Goal: Task Accomplishment & Management: Complete application form

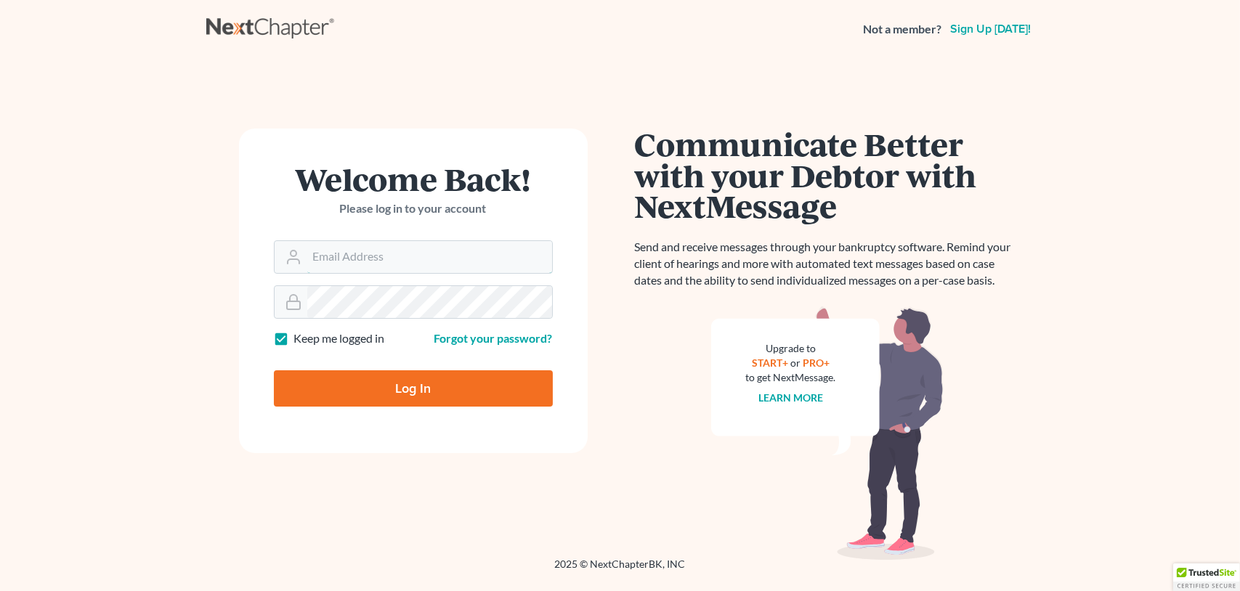
type input "[PERSON_NAME][EMAIL_ADDRESS][DOMAIN_NAME]"
click at [408, 386] on input "Log In" at bounding box center [413, 389] width 279 height 36
type input "Thinking..."
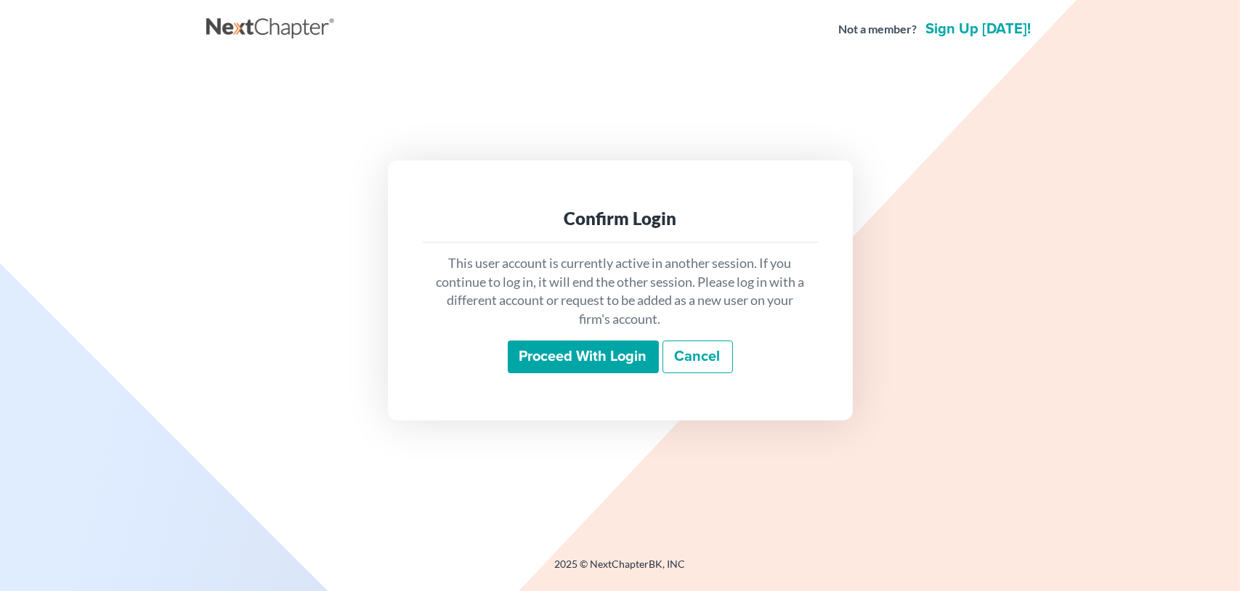
click at [592, 361] on input "Proceed with login" at bounding box center [583, 357] width 151 height 33
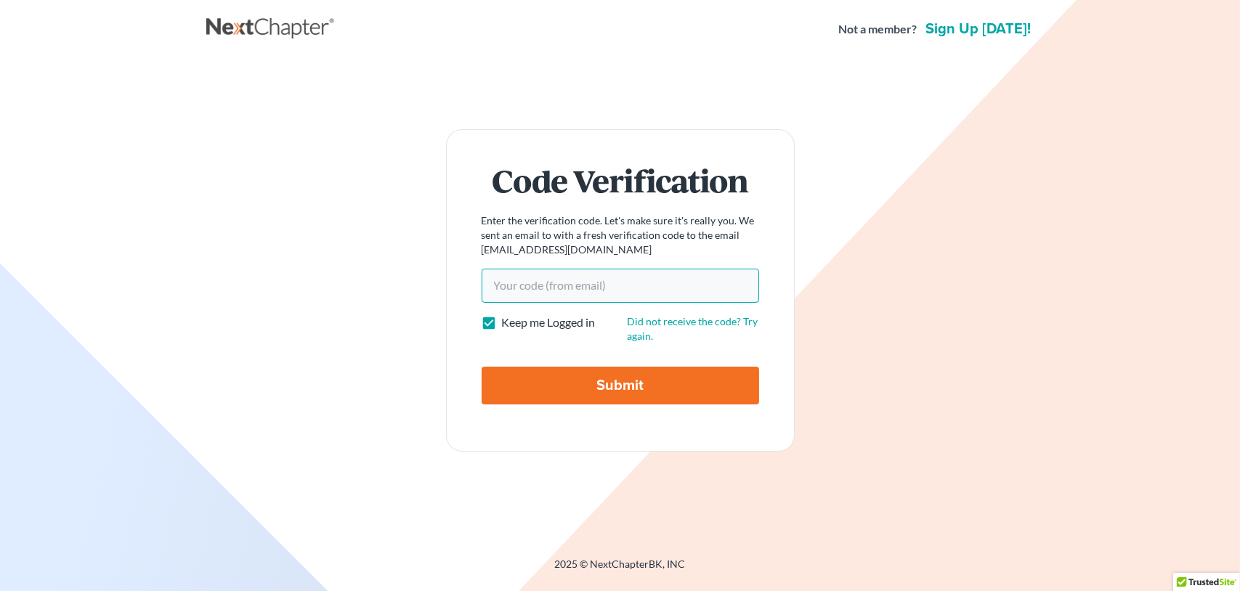
click at [503, 280] on input "Your code(from email)" at bounding box center [621, 285] width 278 height 33
paste input "5d9ef7"
type input "5d9ef7"
click at [569, 379] on input "Submit" at bounding box center [621, 386] width 278 height 38
type input "Thinking..."
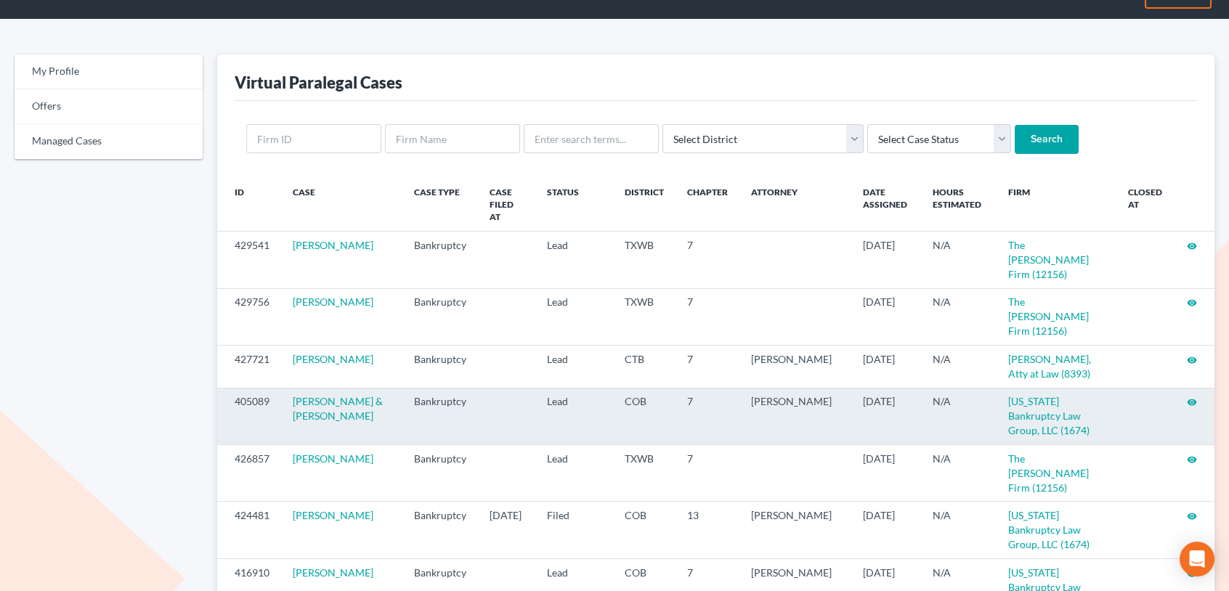
scroll to position [73, 0]
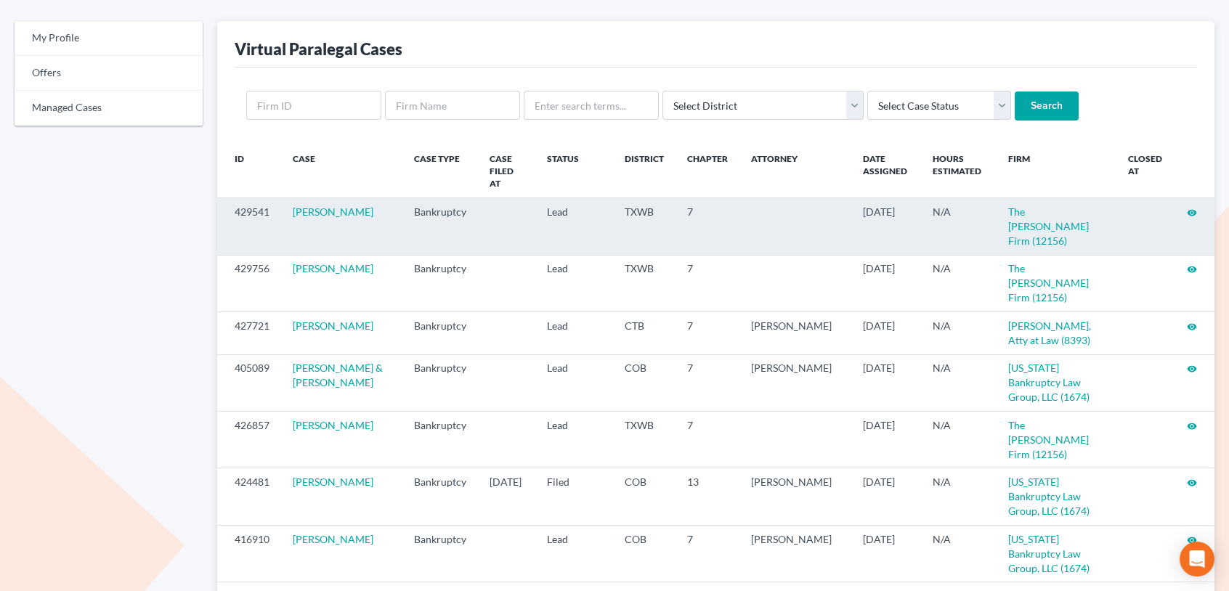
click at [1191, 208] on icon "visibility" at bounding box center [1192, 213] width 10 height 10
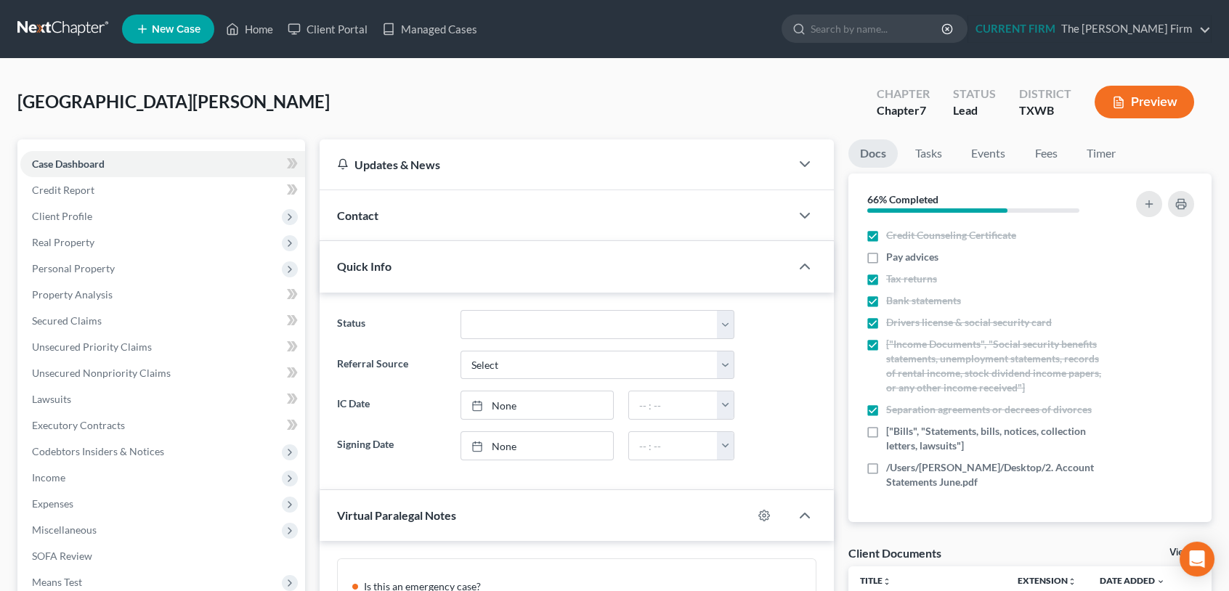
scroll to position [144, 0]
click at [421, 25] on link "Managed Cases" at bounding box center [430, 29] width 110 height 26
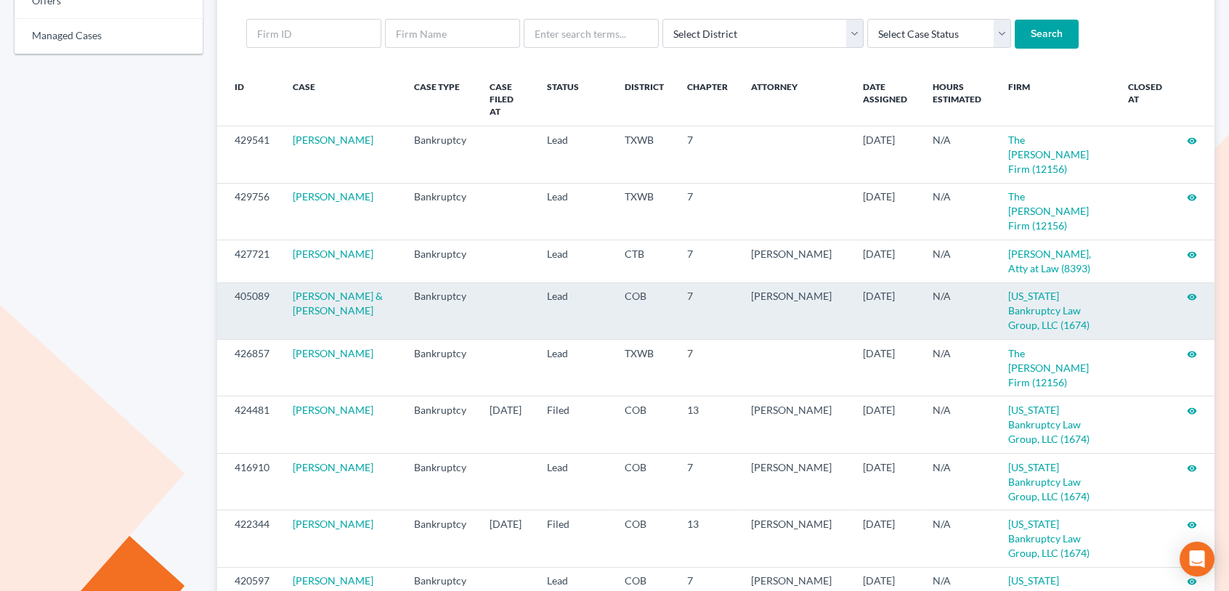
scroll to position [145, 0]
click at [1189, 291] on icon "visibility" at bounding box center [1192, 296] width 10 height 10
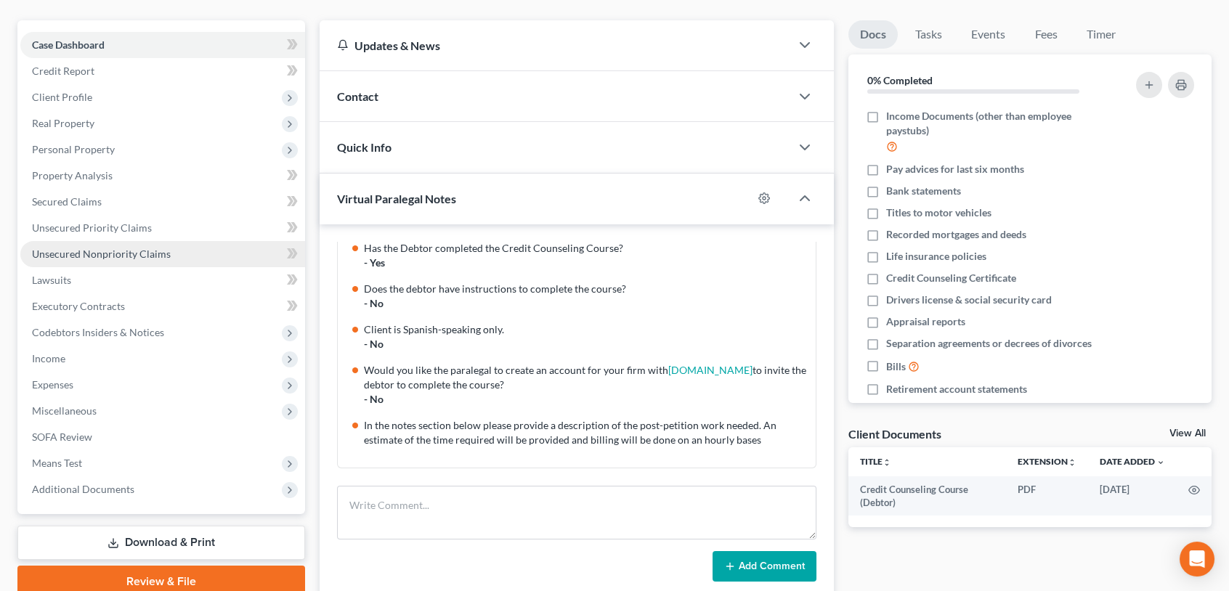
scroll to position [145, 0]
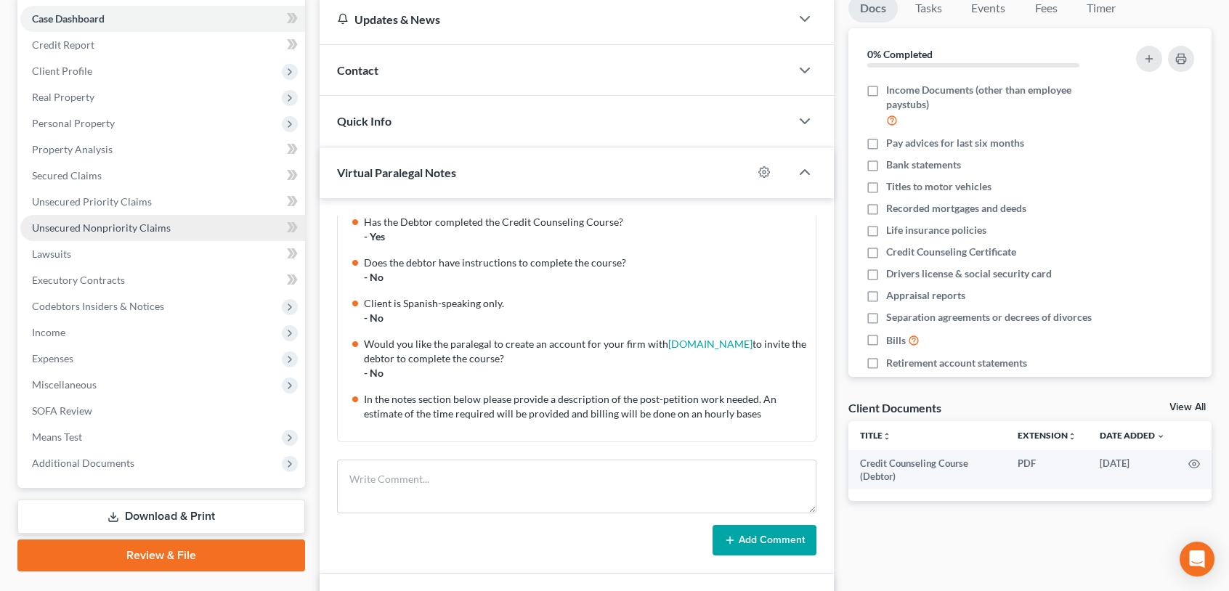
click at [78, 230] on span "Unsecured Nonpriority Claims" at bounding box center [101, 228] width 139 height 12
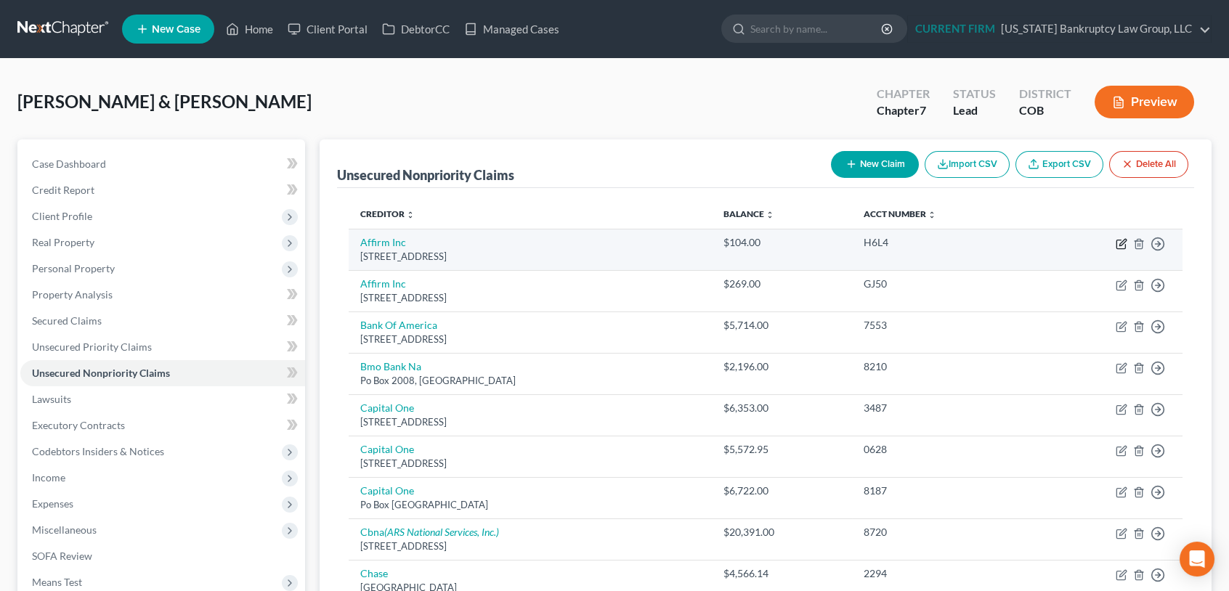
click at [1122, 243] on icon "button" at bounding box center [1122, 244] width 12 height 12
select select "4"
select select "2"
select select "0"
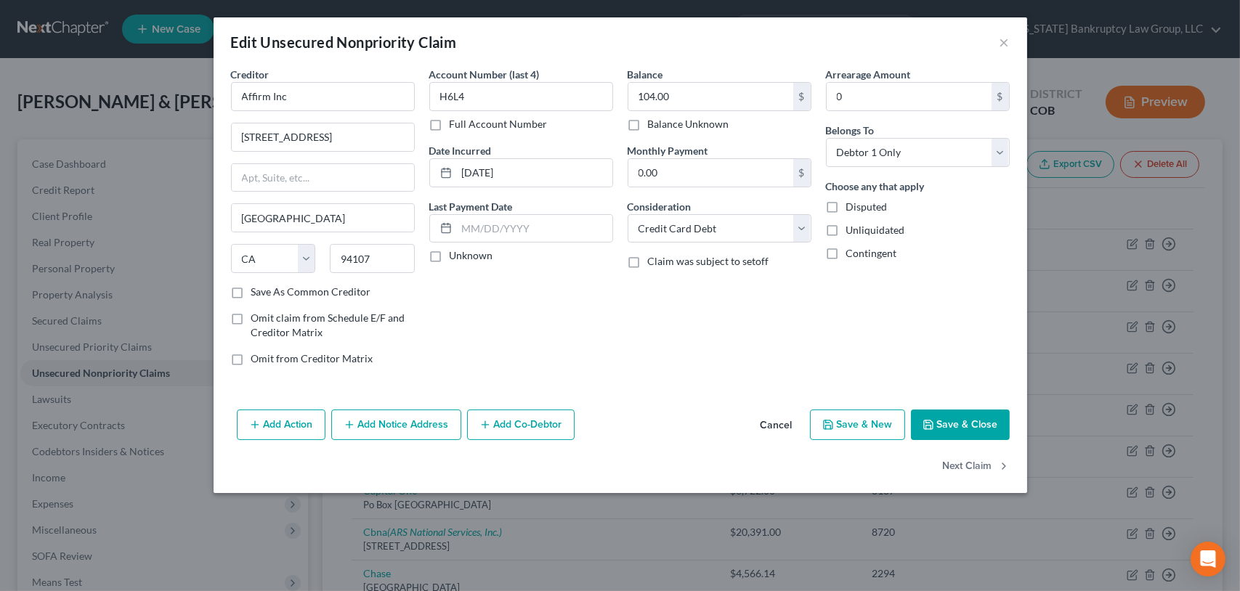
click at [296, 426] on button "Add Action" at bounding box center [281, 425] width 89 height 31
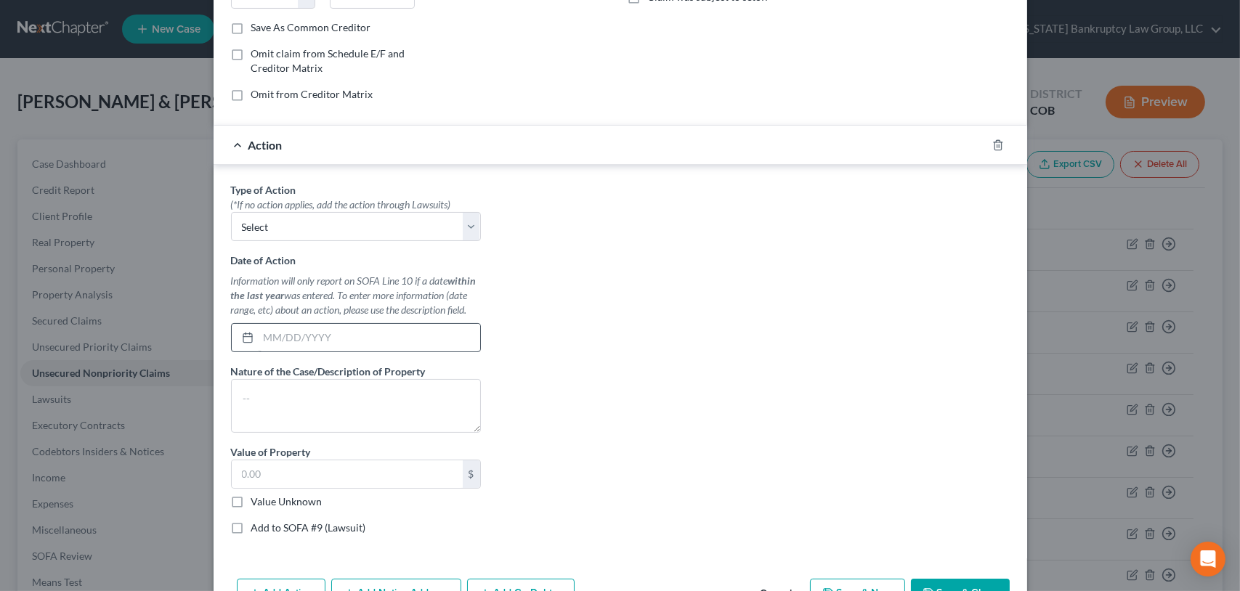
scroll to position [291, 0]
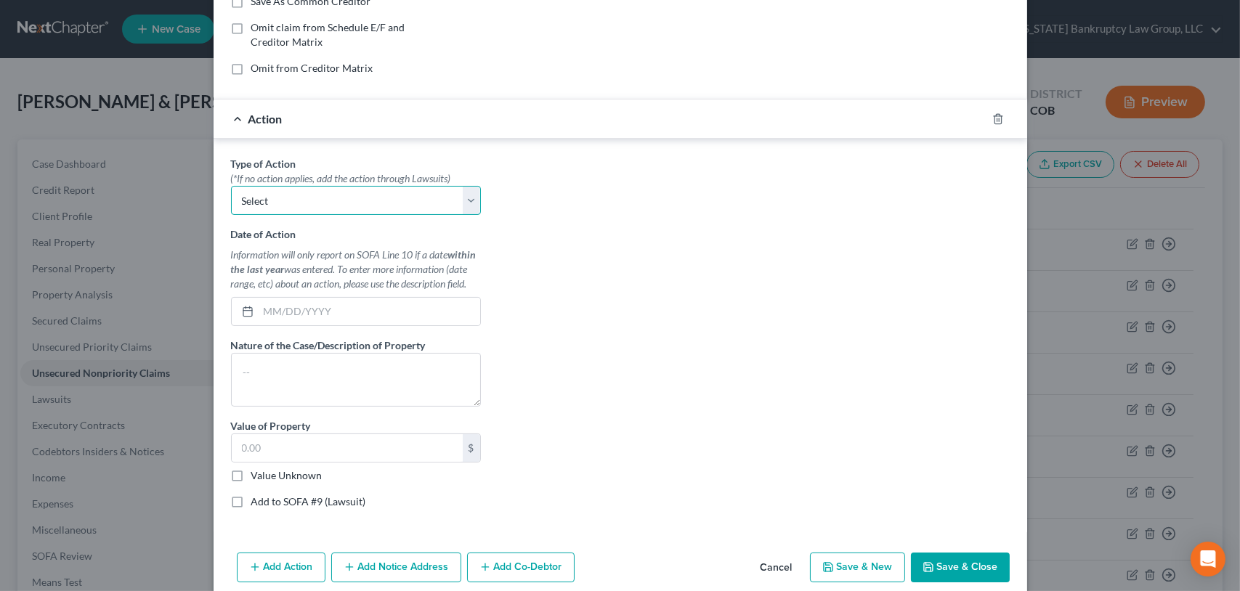
click at [464, 205] on select "Select Repossession Garnishment Foreclosure Personal Injury Attached, Seized, O…" at bounding box center [356, 200] width 250 height 29
select select "0"
click at [231, 186] on select "Select Repossession Garnishment Foreclosure Personal Injury Attached, Seized, O…" at bounding box center [356, 200] width 250 height 29
click at [267, 314] on input "text" at bounding box center [370, 312] width 222 height 28
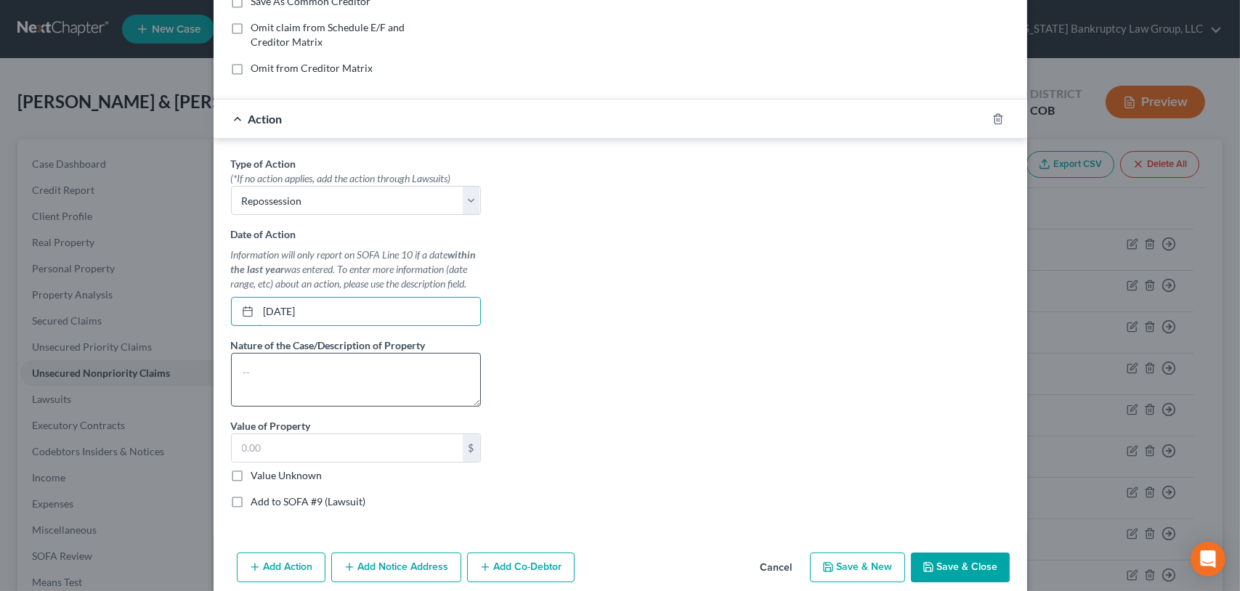
type input "01/01/2025"
click at [341, 366] on textarea at bounding box center [356, 380] width 250 height 54
click at [270, 440] on input "text" at bounding box center [347, 448] width 231 height 28
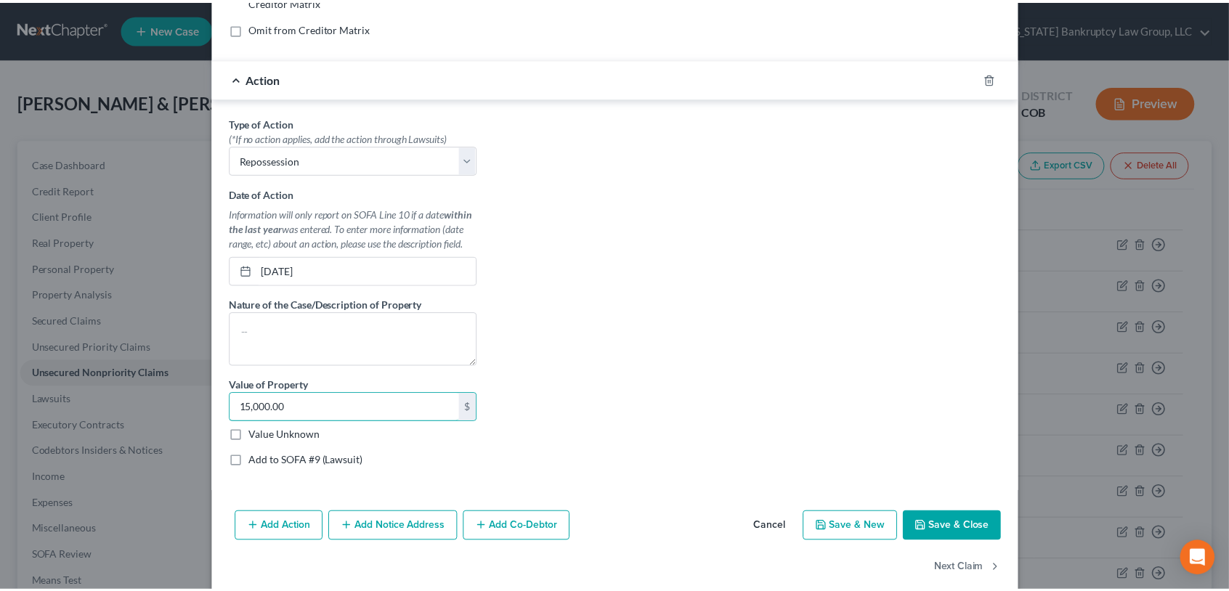
scroll to position [351, 0]
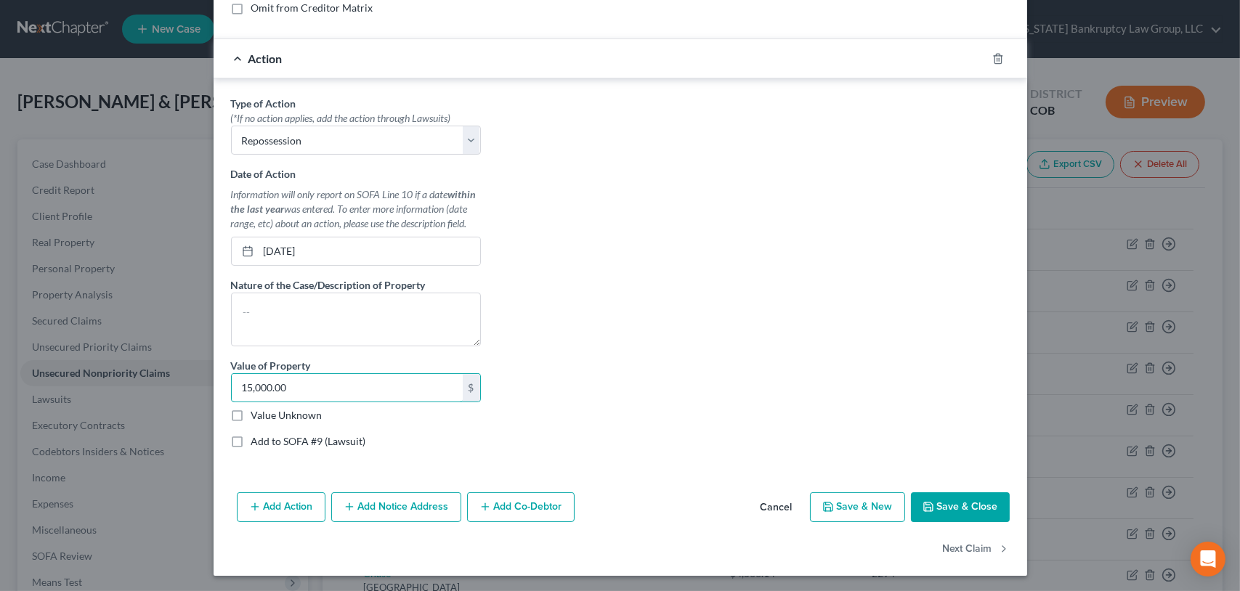
type input "15,000.00"
click at [957, 504] on button "Save & Close" at bounding box center [960, 508] width 99 height 31
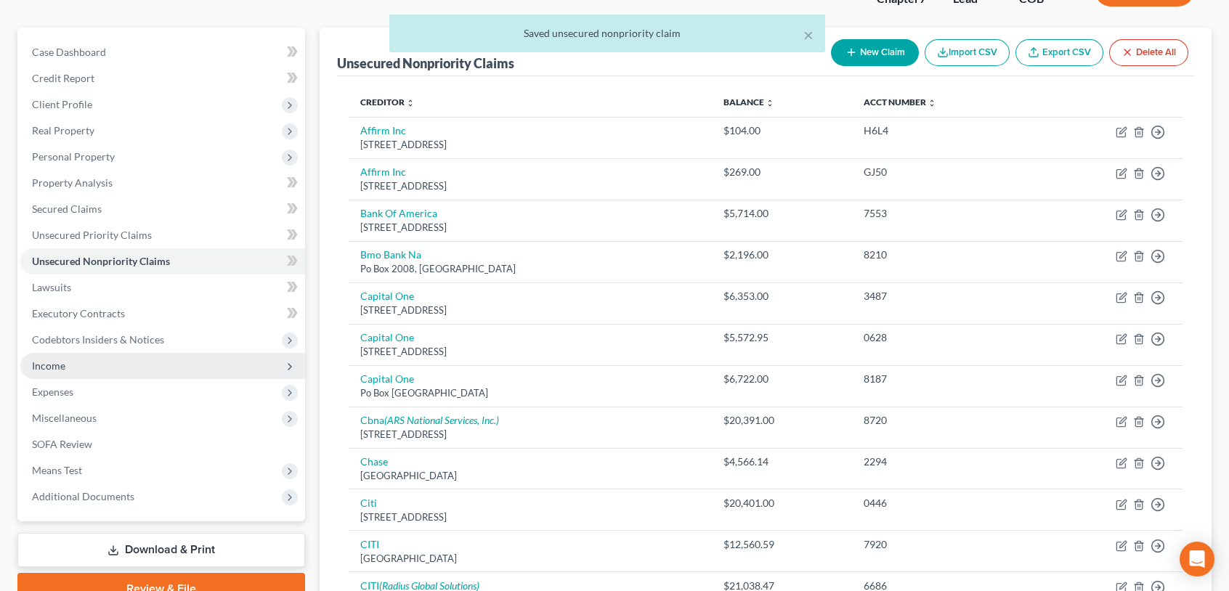
scroll to position [145, 0]
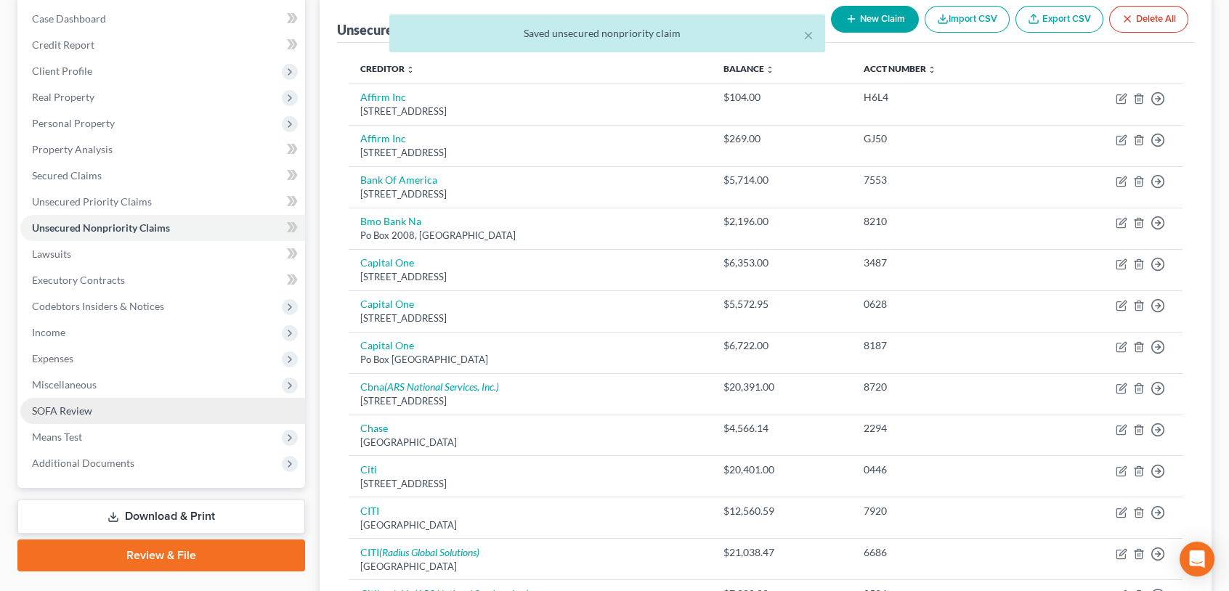
click at [83, 408] on span "SOFA Review" at bounding box center [62, 411] width 60 height 12
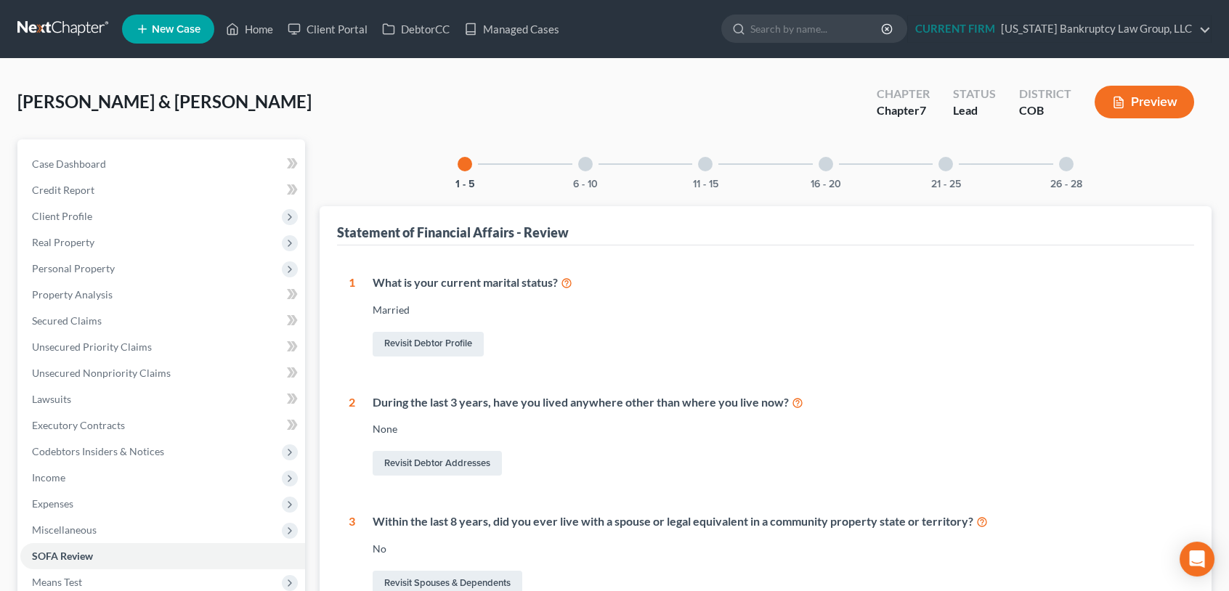
click at [693, 165] on div "11 - 15" at bounding box center [705, 163] width 49 height 49
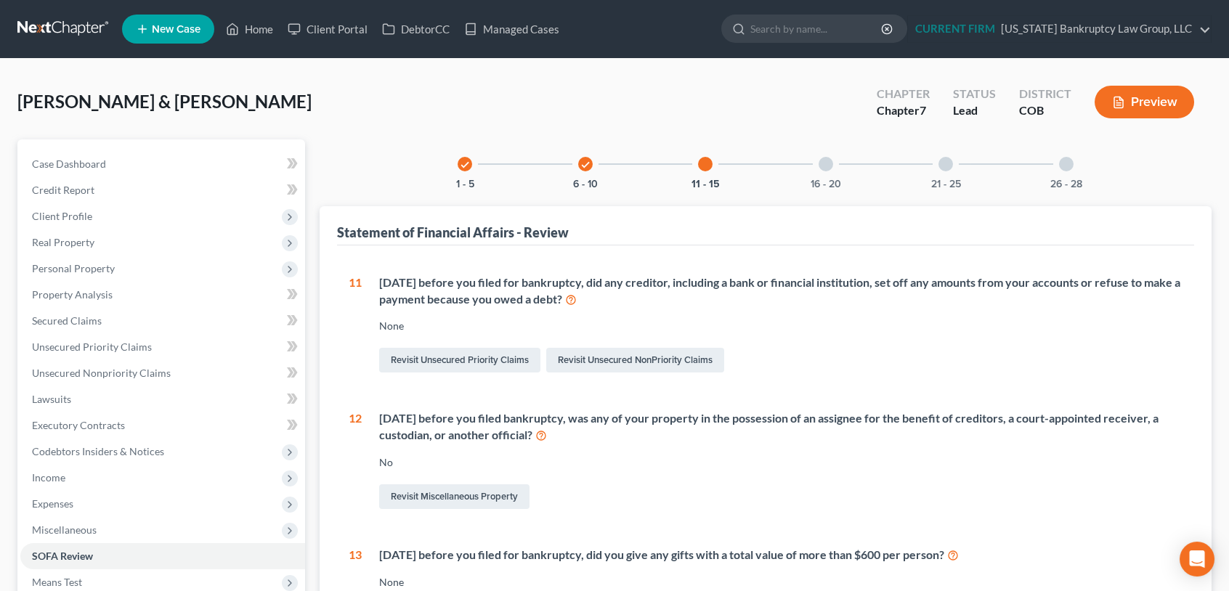
drag, startPoint x: 583, startPoint y: 169, endPoint x: 551, endPoint y: 209, distance: 51.7
click at [583, 169] on icon "check" at bounding box center [585, 165] width 10 height 10
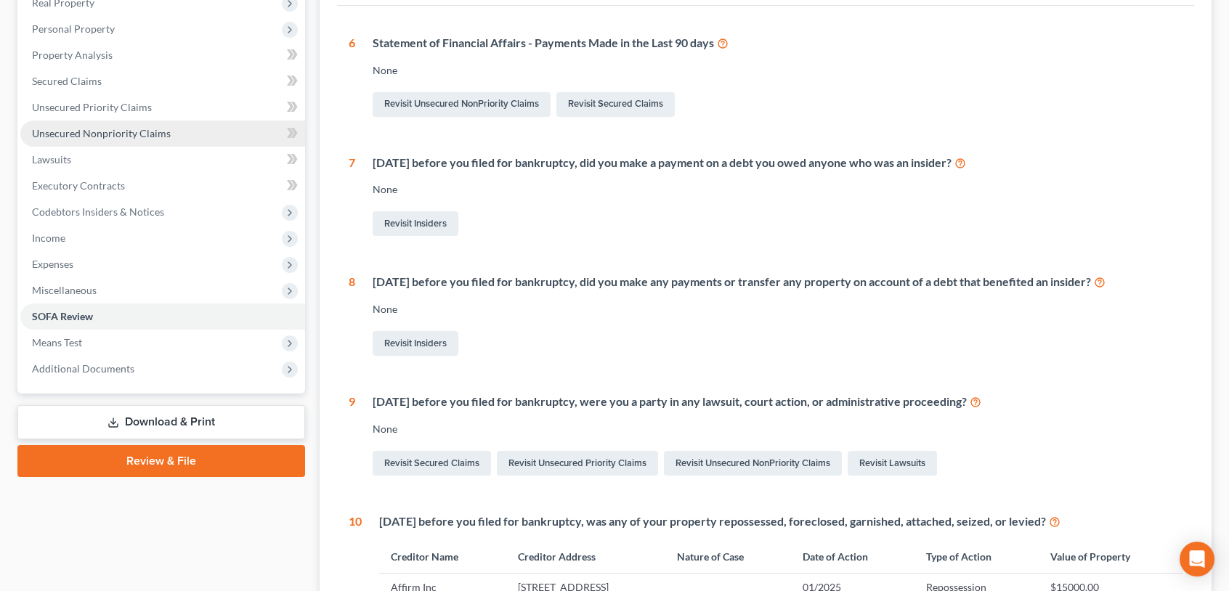
scroll to position [226, 0]
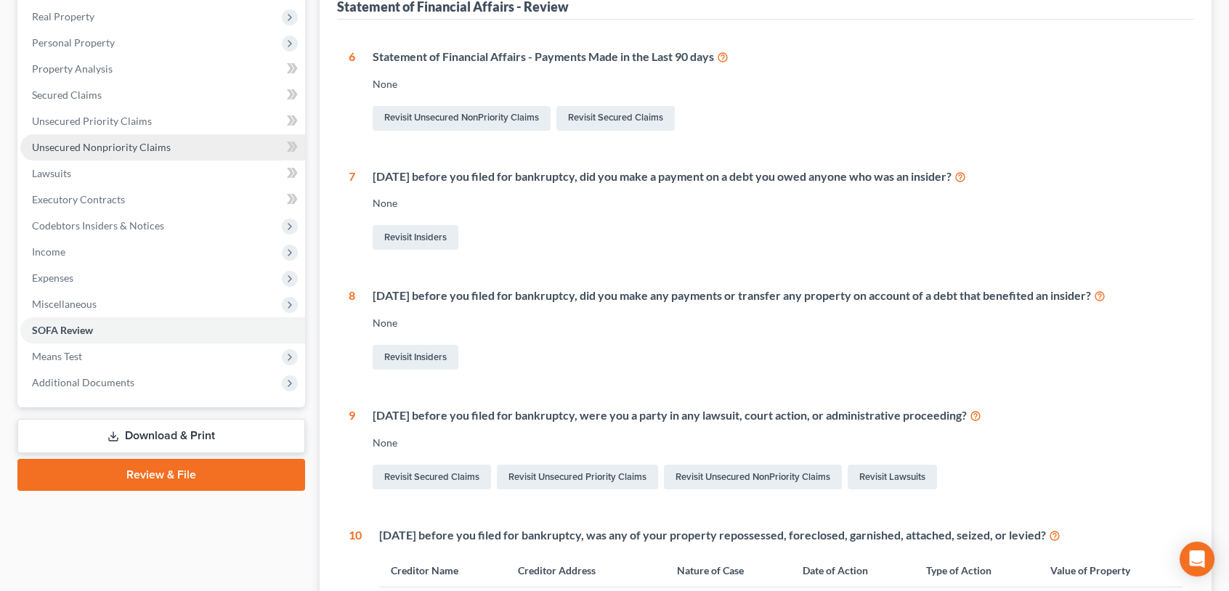
click at [97, 142] on span "Unsecured Nonpriority Claims" at bounding box center [101, 147] width 139 height 12
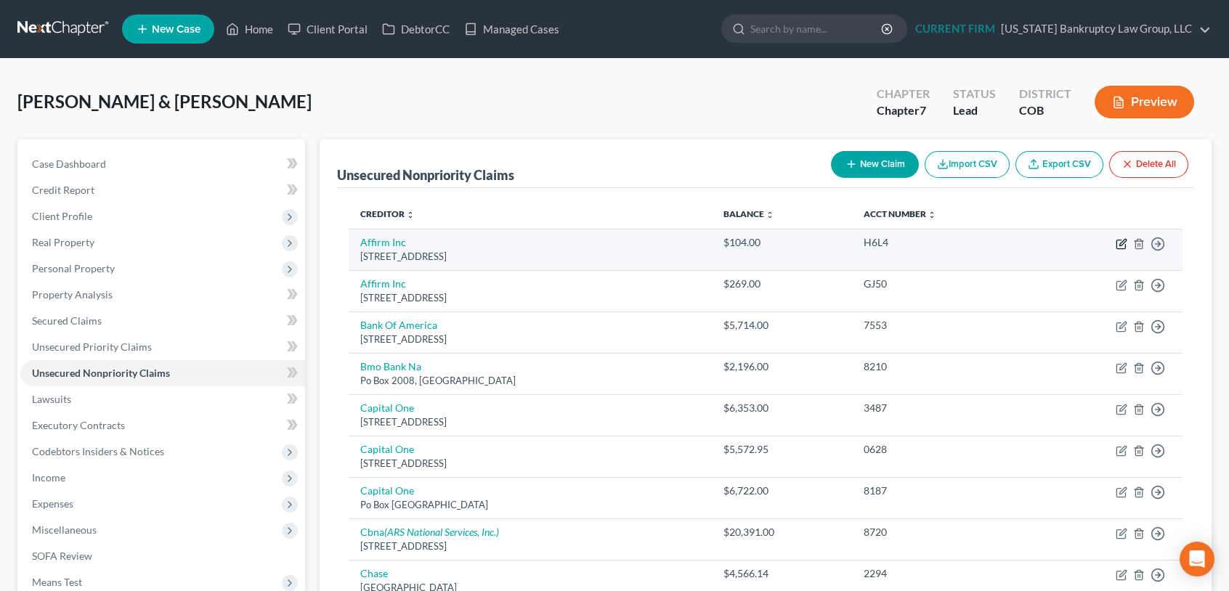
click at [1120, 242] on icon "button" at bounding box center [1122, 244] width 12 height 12
select select "4"
select select "2"
select select "0"
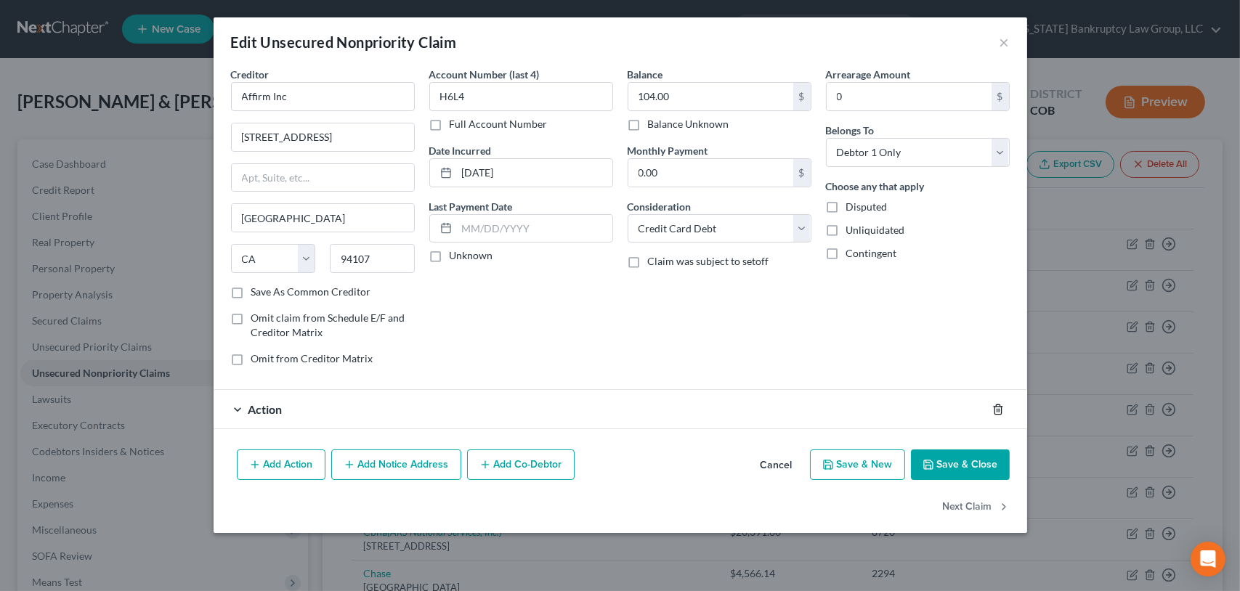
click at [997, 409] on line "button" at bounding box center [997, 410] width 0 height 3
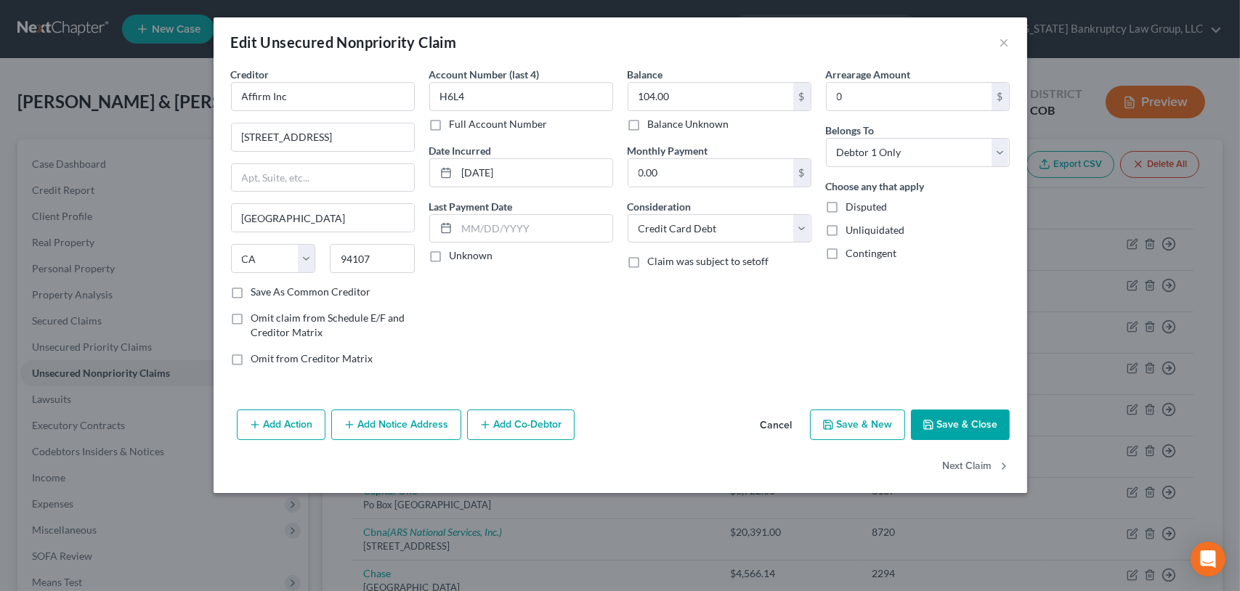
click at [279, 421] on button "Add Action" at bounding box center [281, 425] width 89 height 31
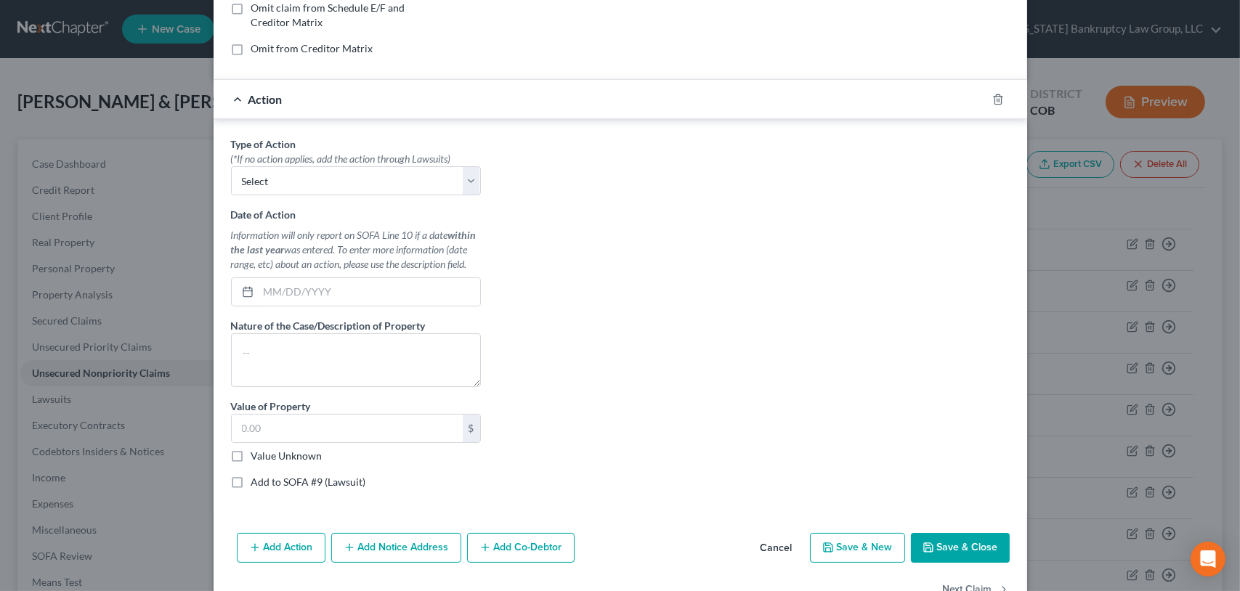
scroll to position [278, 0]
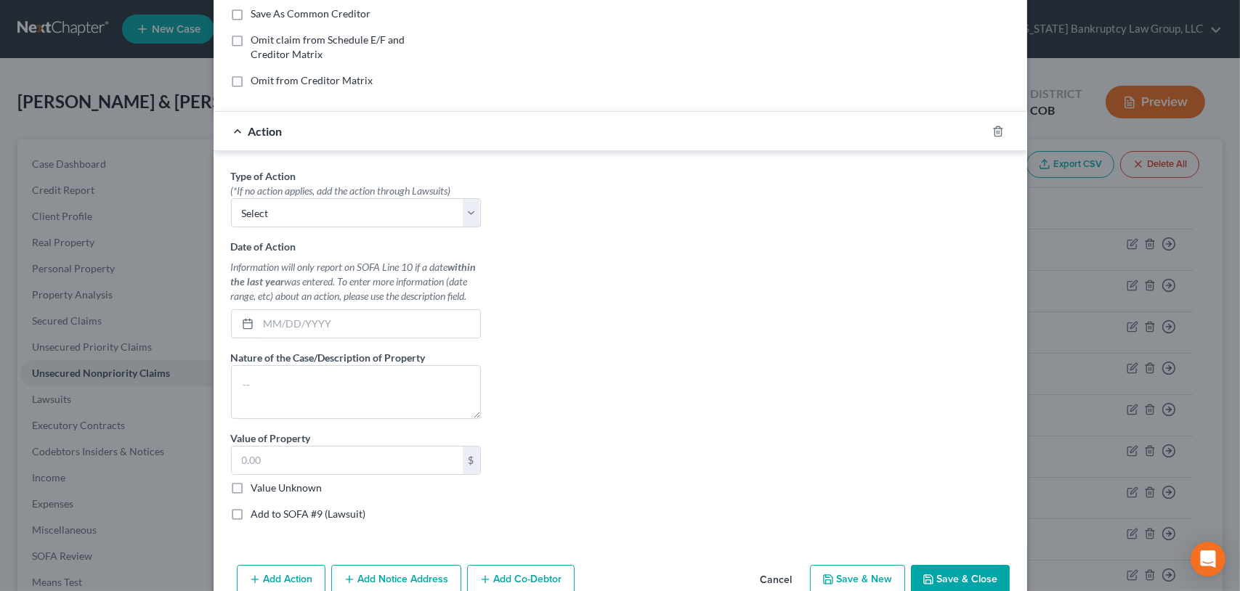
click at [464, 227] on div "Type of Action * (*If no action applies, add the action through Lawsuits) Selec…" at bounding box center [356, 351] width 264 height 364
click at [469, 209] on select "Select Repossession Garnishment Foreclosure Personal Injury Attached, Seized, O…" at bounding box center [356, 212] width 250 height 29
click at [231, 198] on select "Select Repossession Garnishment Foreclosure Personal Injury Attached, Seized, O…" at bounding box center [356, 212] width 250 height 29
click at [473, 209] on select "Select Repossession Garnishment Foreclosure Personal Injury Attached, Seized, O…" at bounding box center [356, 212] width 250 height 29
select select "0"
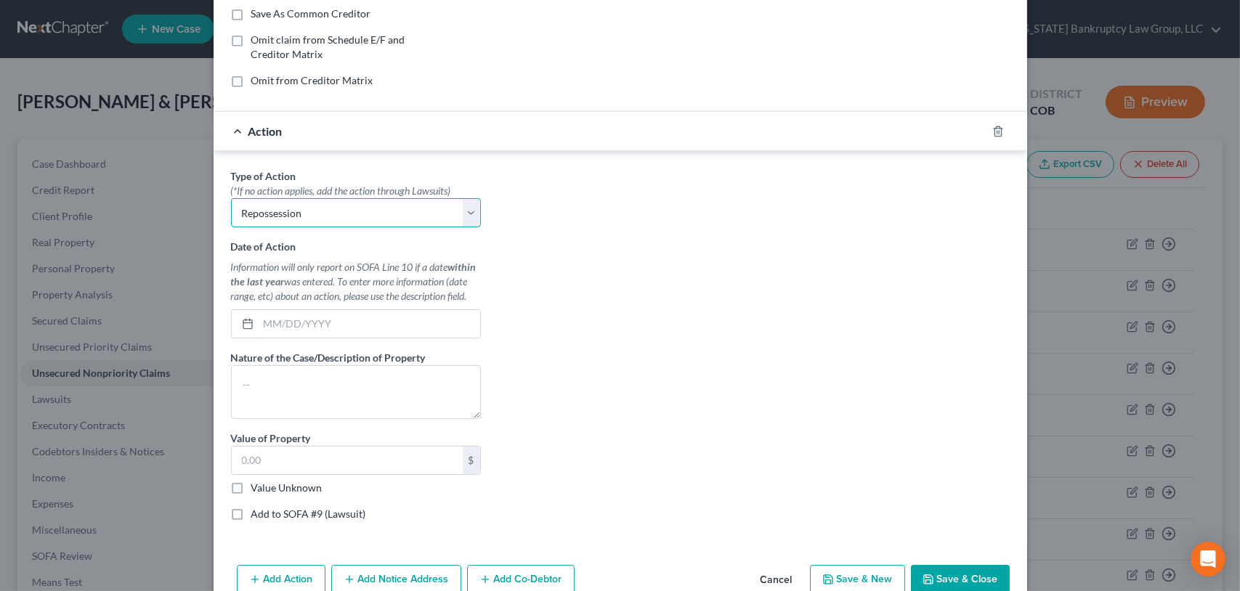
click at [231, 198] on select "Select Repossession Garnishment Foreclosure Personal Injury Attached, Seized, O…" at bounding box center [356, 212] width 250 height 29
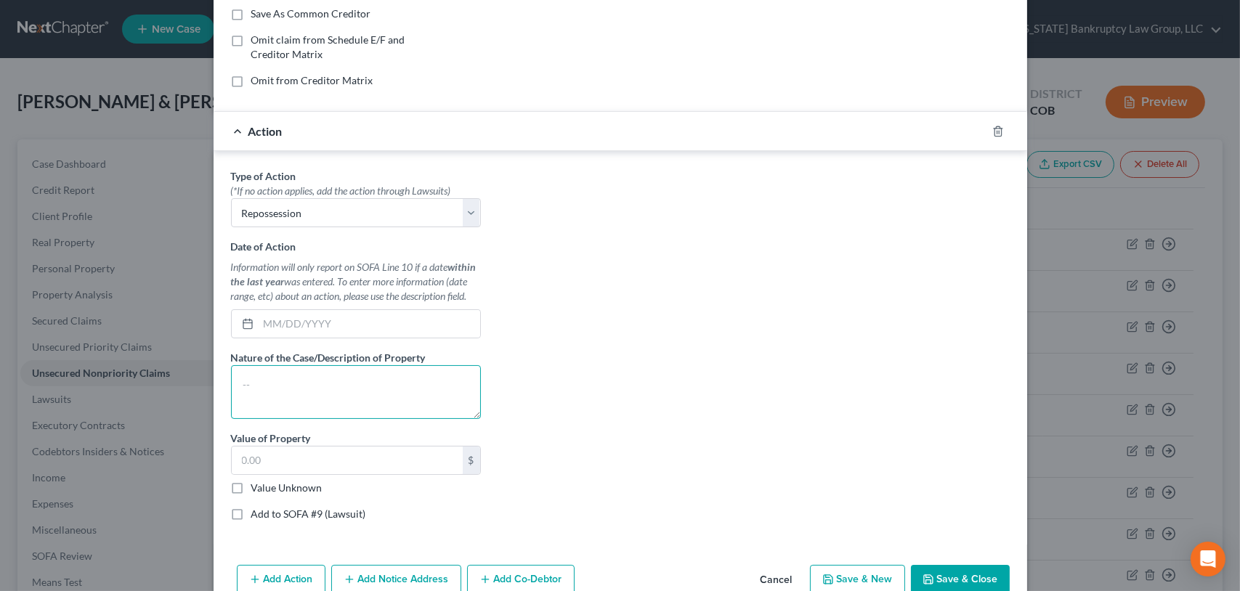
click at [279, 384] on textarea at bounding box center [356, 392] width 250 height 54
type textarea "2025 Toyota"
click at [260, 451] on input "text" at bounding box center [347, 461] width 231 height 28
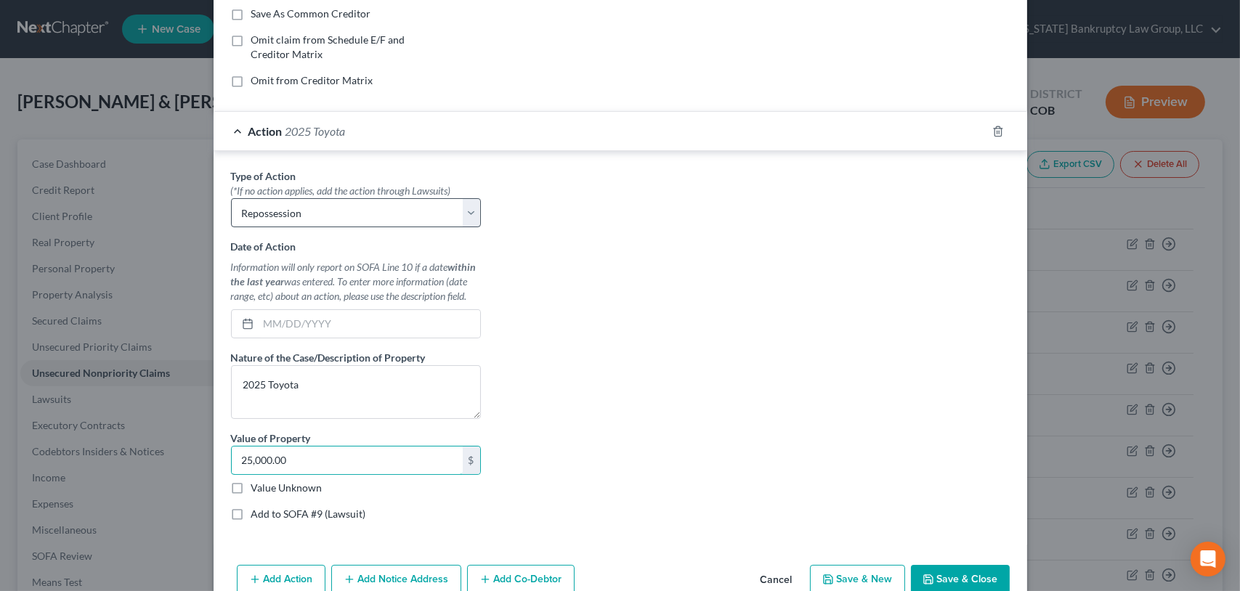
type input "25,000.00"
click at [458, 209] on select "Select Repossession Garnishment Foreclosure Personal Injury Attached, Seized, O…" at bounding box center [356, 212] width 250 height 29
click at [231, 198] on select "Select Repossession Garnishment Foreclosure Personal Injury Attached, Seized, O…" at bounding box center [356, 212] width 250 height 29
click at [312, 384] on textarea "2025 Toyota" at bounding box center [356, 392] width 250 height 54
click at [270, 321] on input "text" at bounding box center [370, 324] width 222 height 28
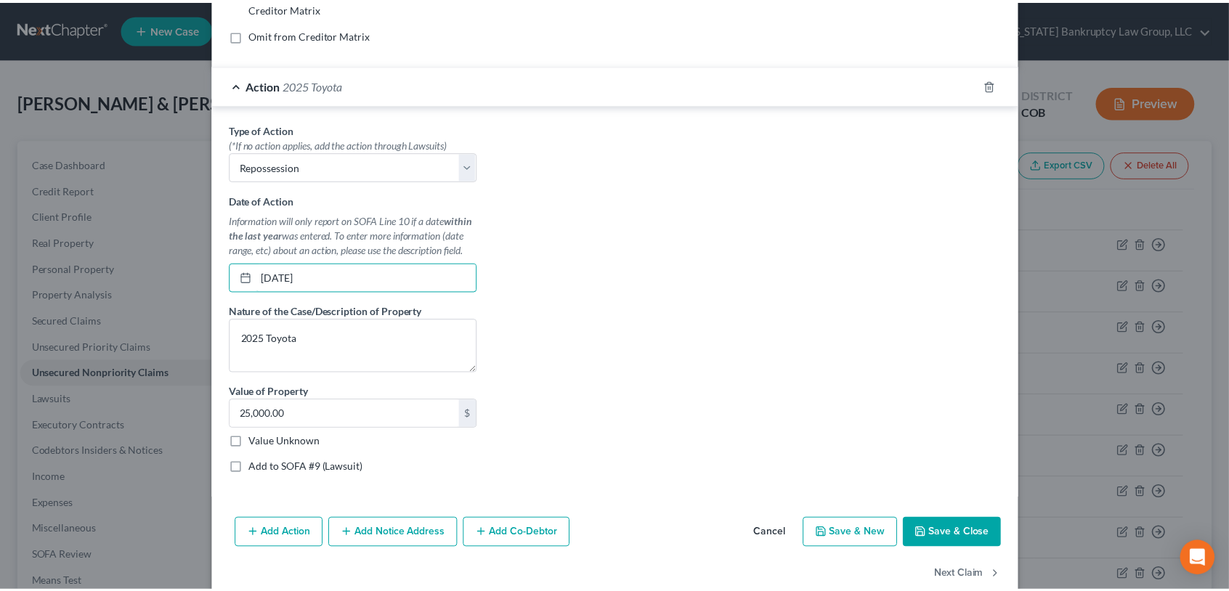
scroll to position [351, 0]
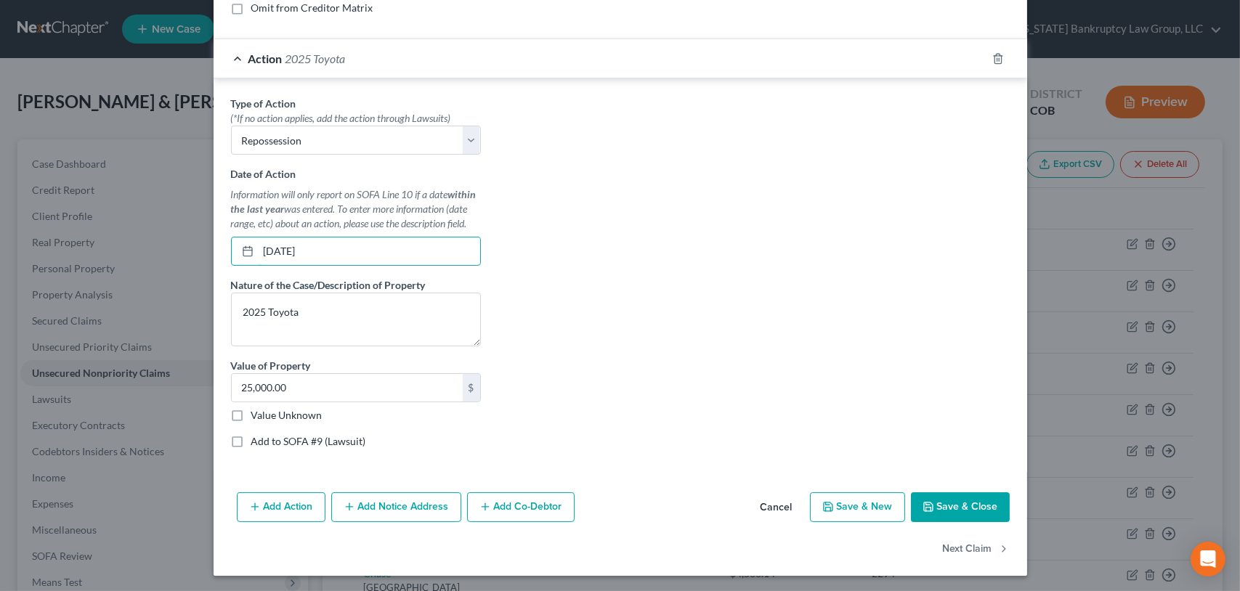
type input "01/01/2025"
click at [968, 504] on button "Save & Close" at bounding box center [960, 508] width 99 height 31
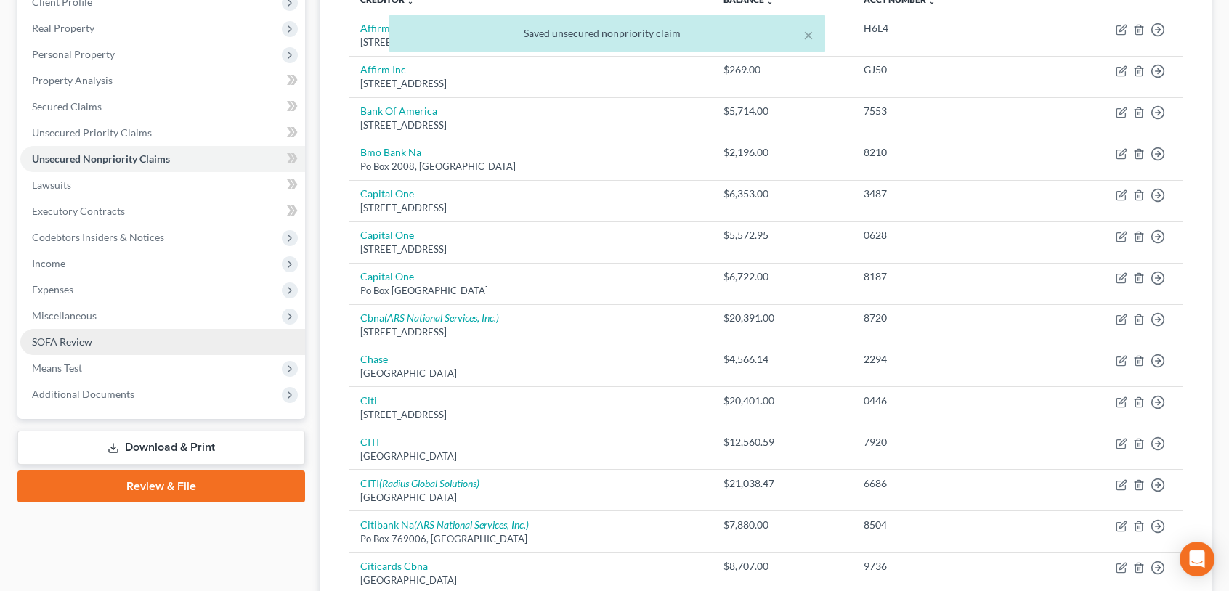
scroll to position [218, 0]
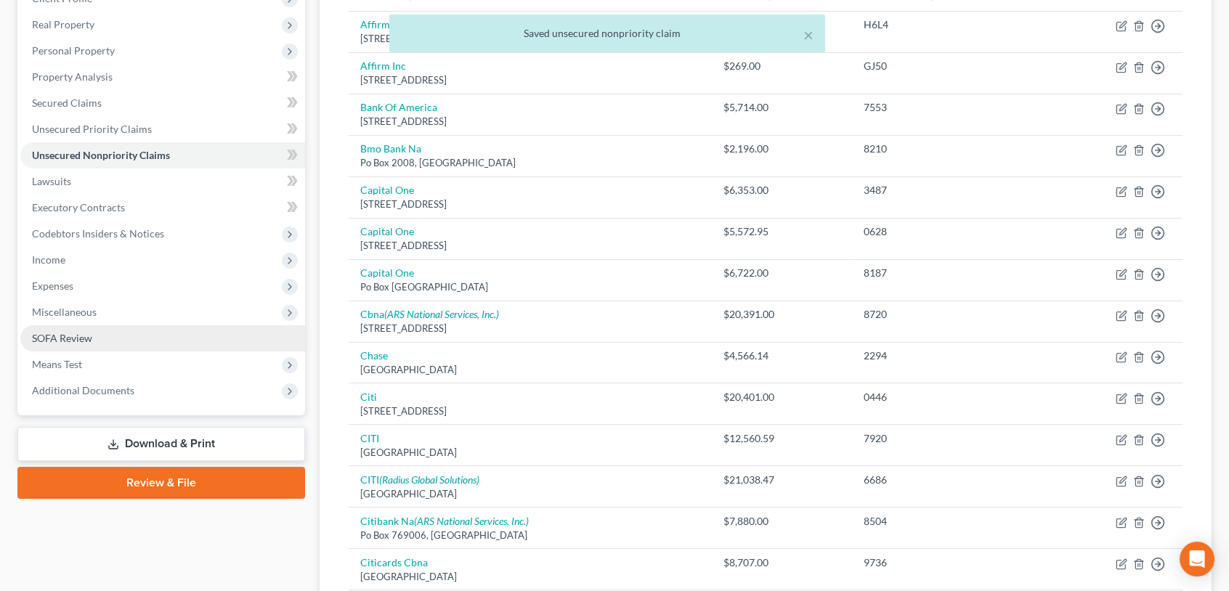
click at [94, 340] on link "SOFA Review" at bounding box center [162, 338] width 285 height 26
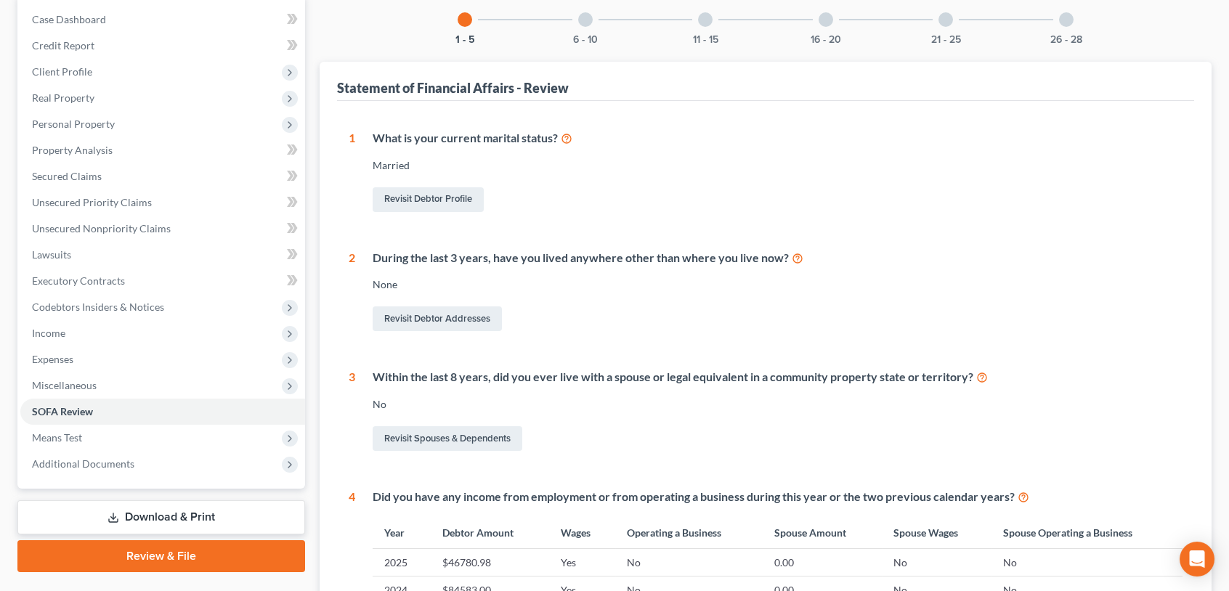
scroll to position [145, 0]
click at [583, 21] on div at bounding box center [585, 19] width 15 height 15
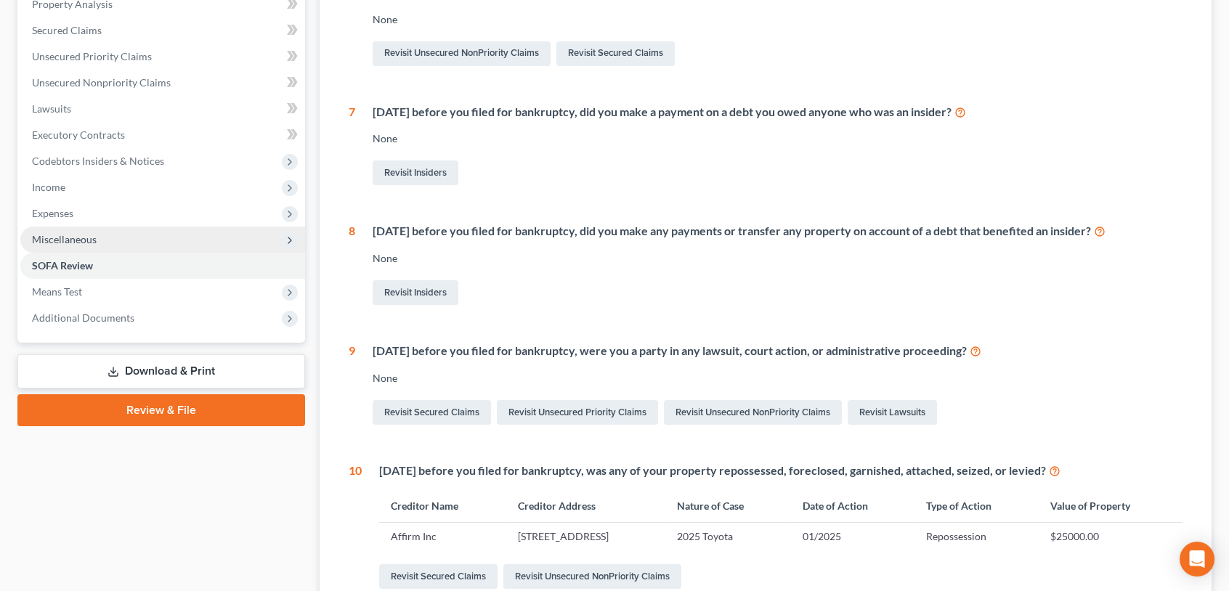
scroll to position [291, 0]
click at [71, 262] on span "SOFA Review" at bounding box center [62, 265] width 61 height 12
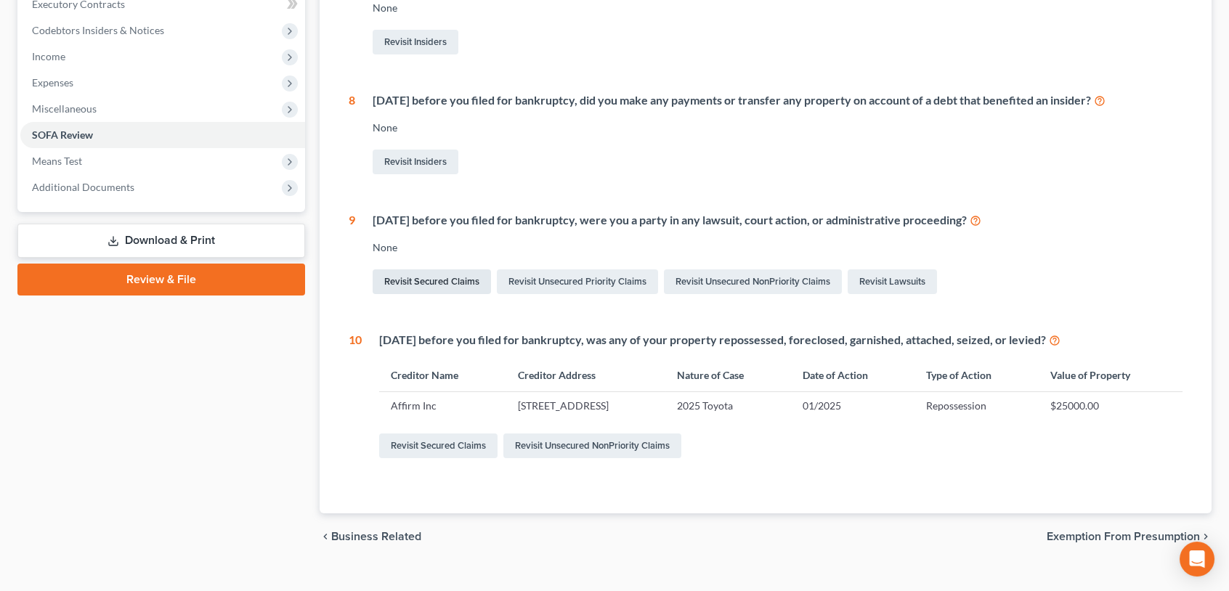
scroll to position [444, 0]
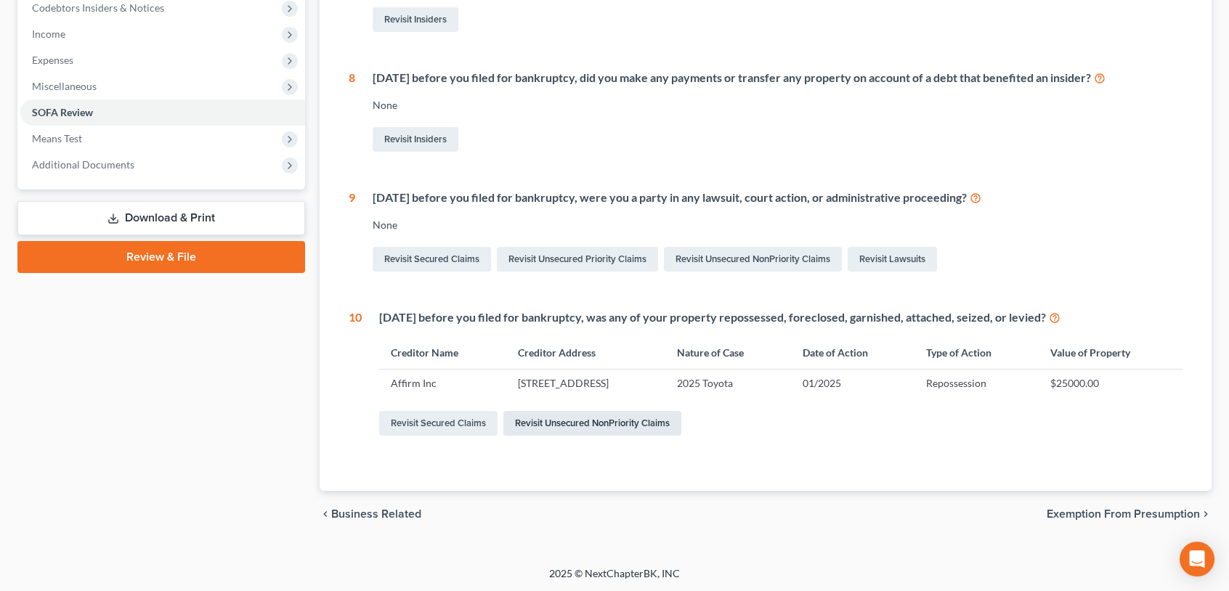
click at [570, 419] on link "Revisit Unsecured NonPriority Claims" at bounding box center [592, 423] width 178 height 25
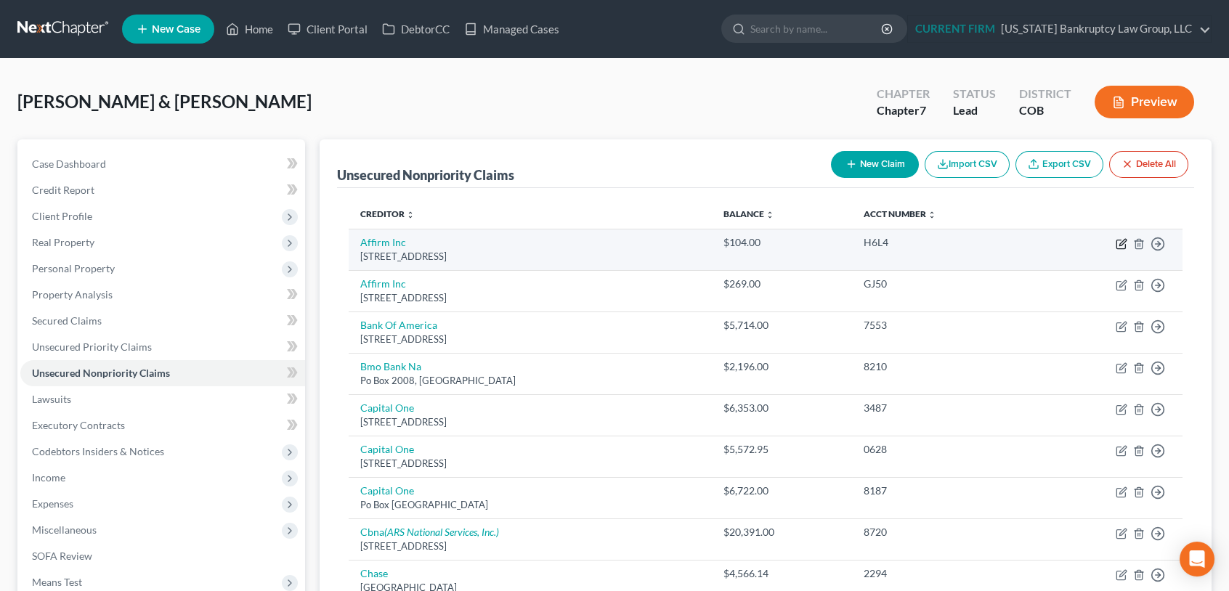
click at [1120, 243] on icon "button" at bounding box center [1122, 244] width 12 height 12
select select "4"
select select "2"
select select "0"
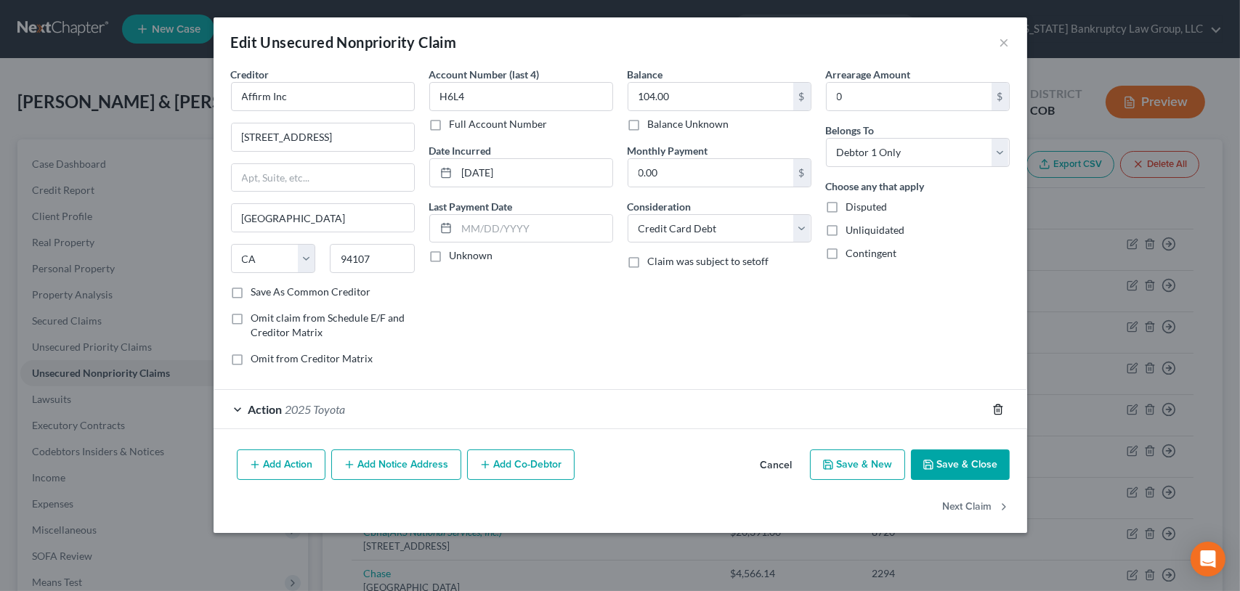
click at [996, 407] on icon "button" at bounding box center [998, 410] width 12 height 12
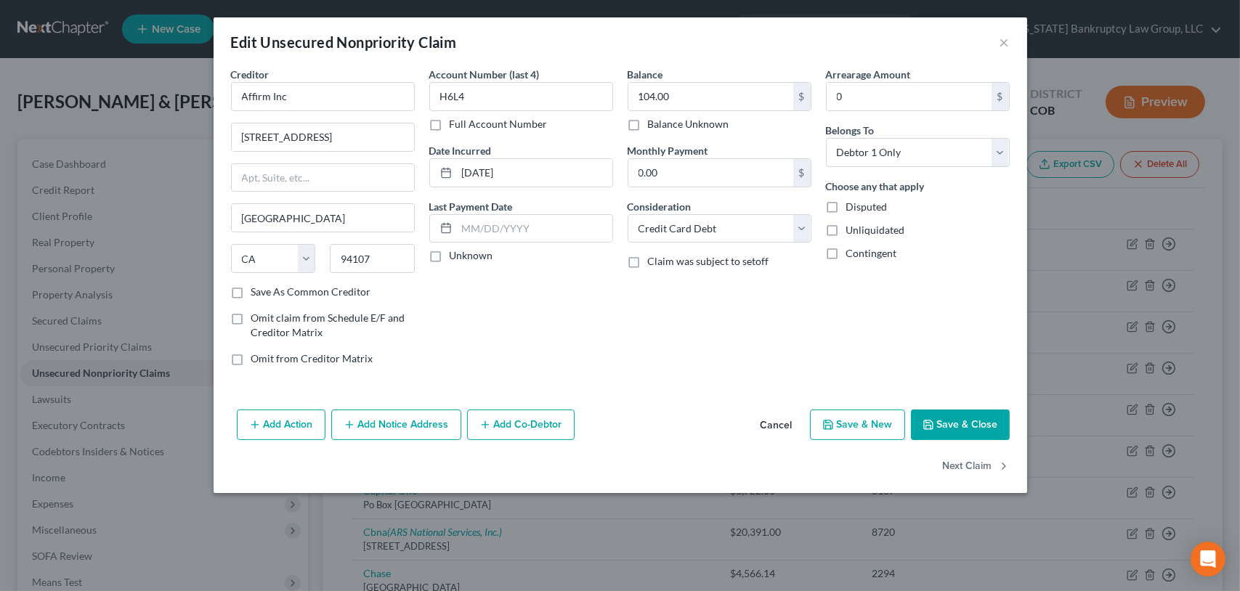
click at [944, 422] on button "Save & Close" at bounding box center [960, 425] width 99 height 31
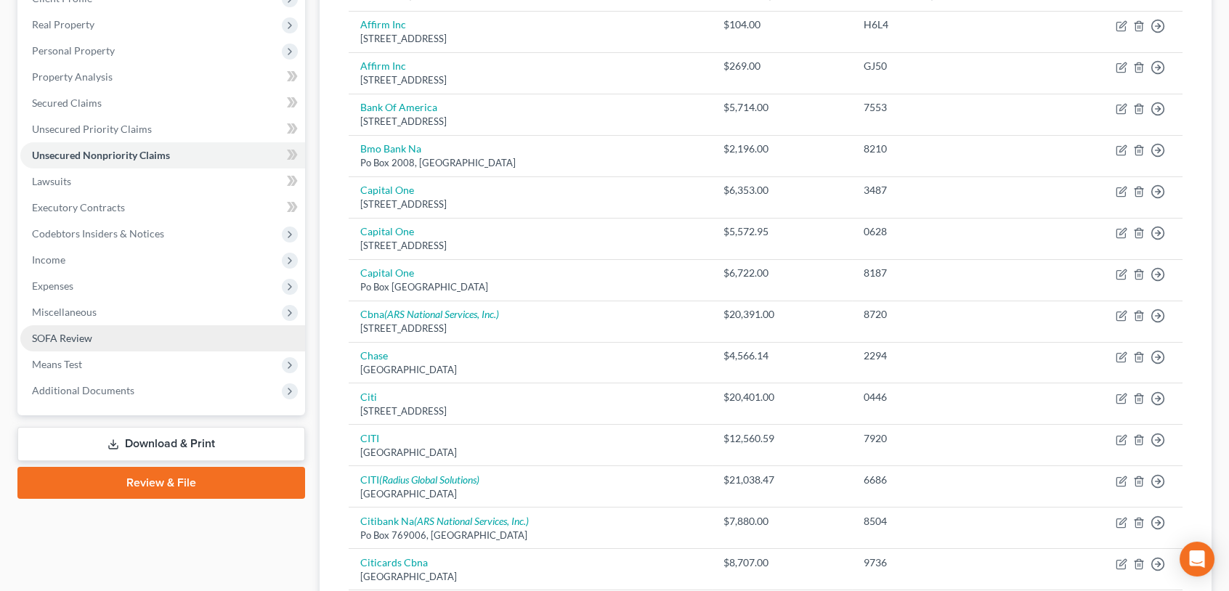
click at [73, 335] on span "SOFA Review" at bounding box center [62, 338] width 60 height 12
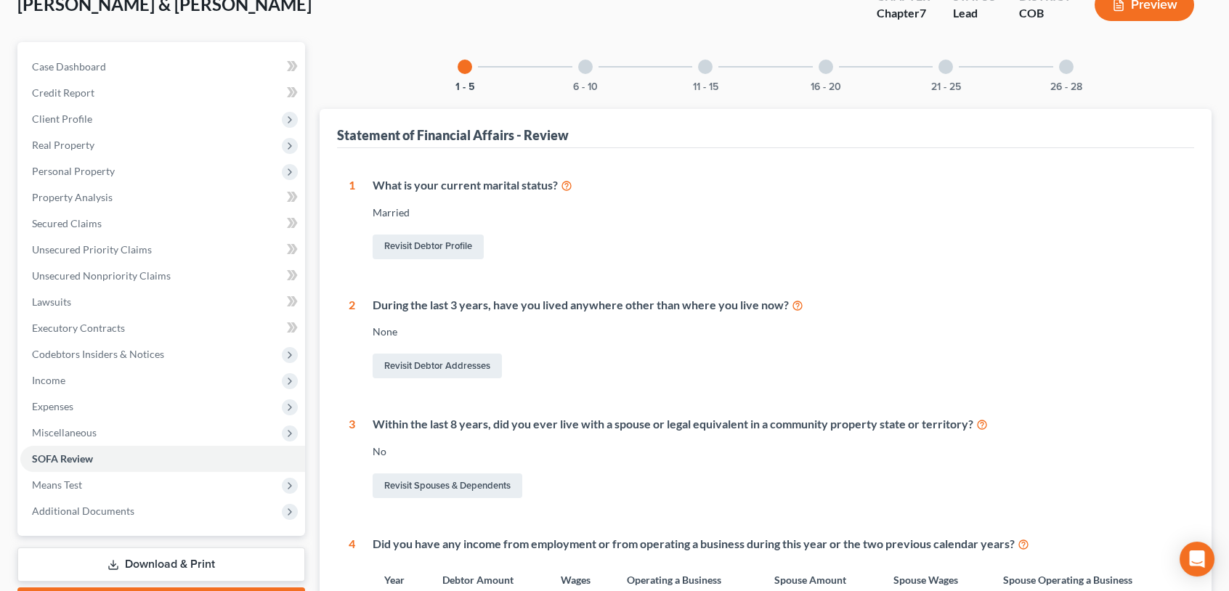
scroll to position [73, 0]
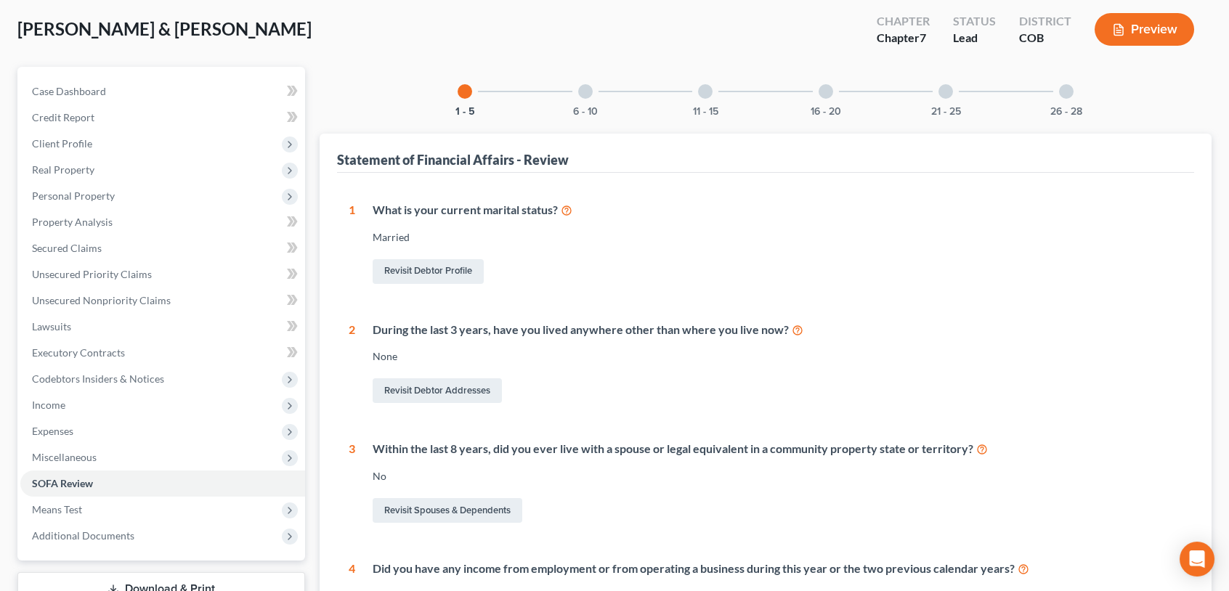
click at [582, 97] on div "6 - 10" at bounding box center [585, 91] width 49 height 49
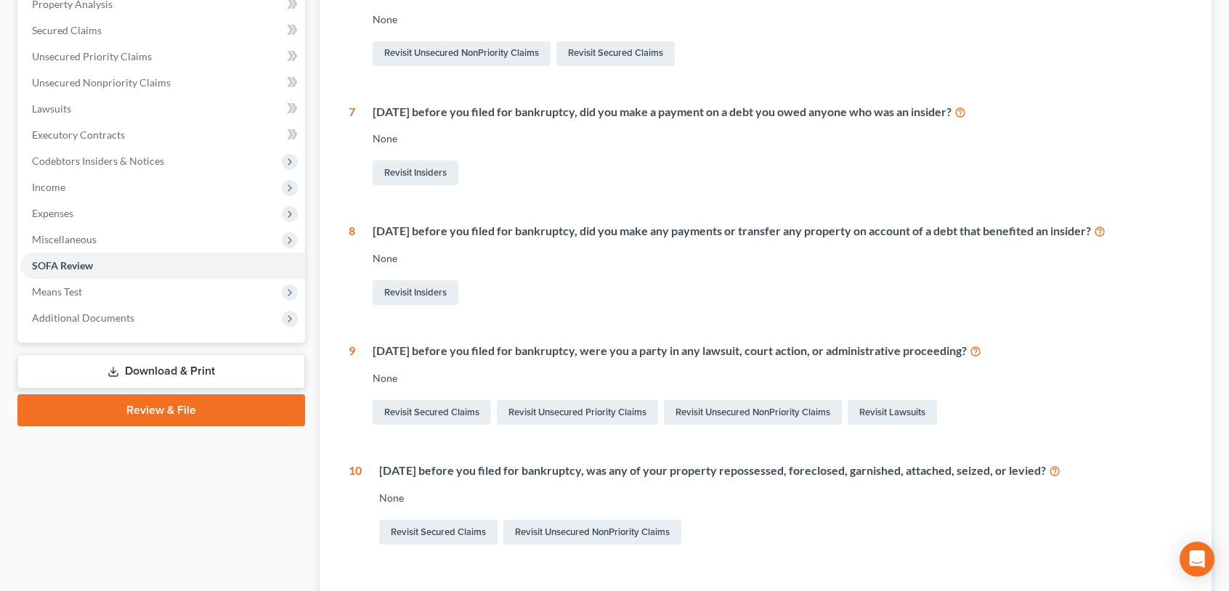
scroll to position [0, 0]
